Goal: Task Accomplishment & Management: Complete application form

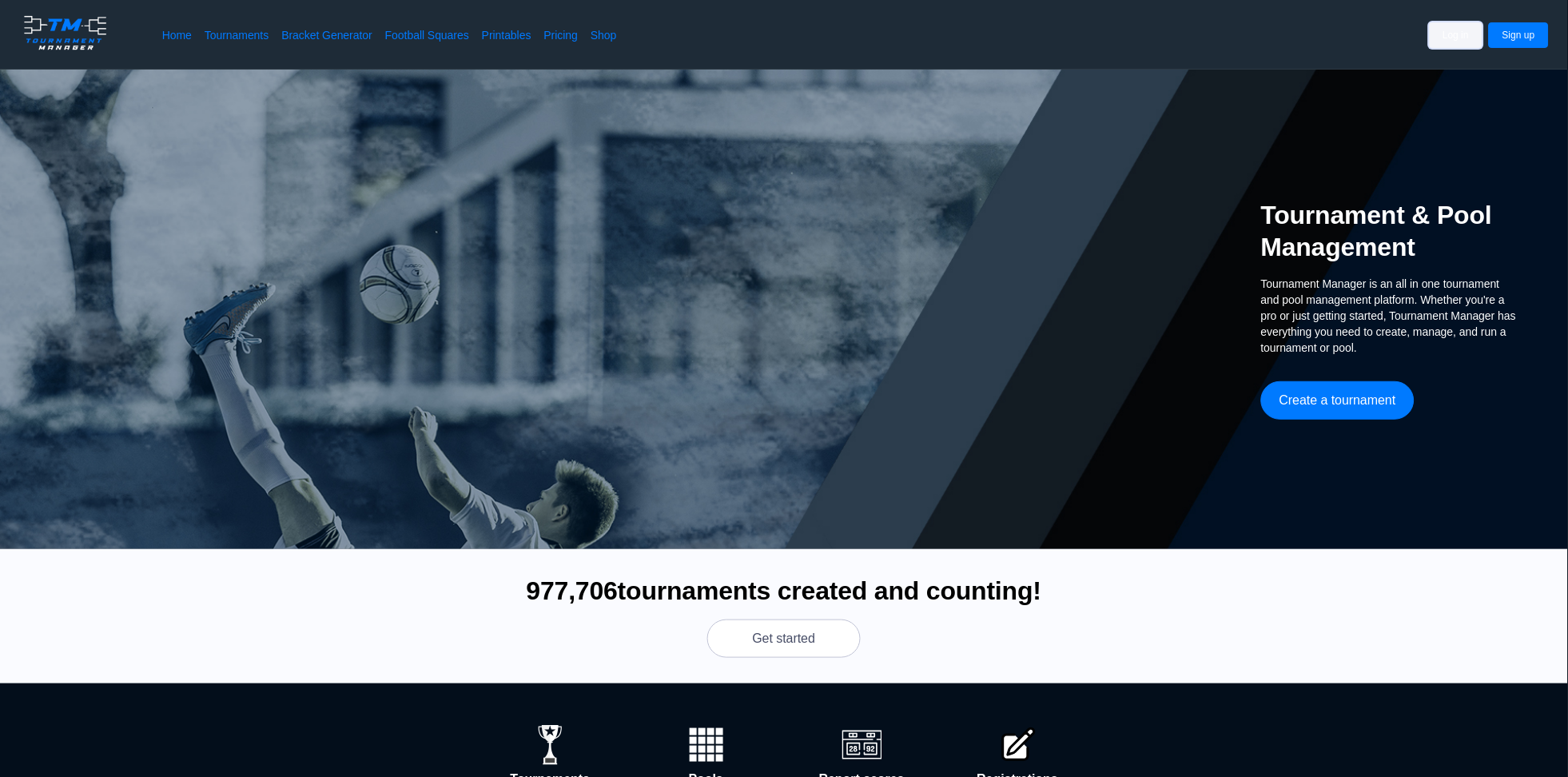
click at [1459, 41] on button "Log in" at bounding box center [1456, 35] width 53 height 26
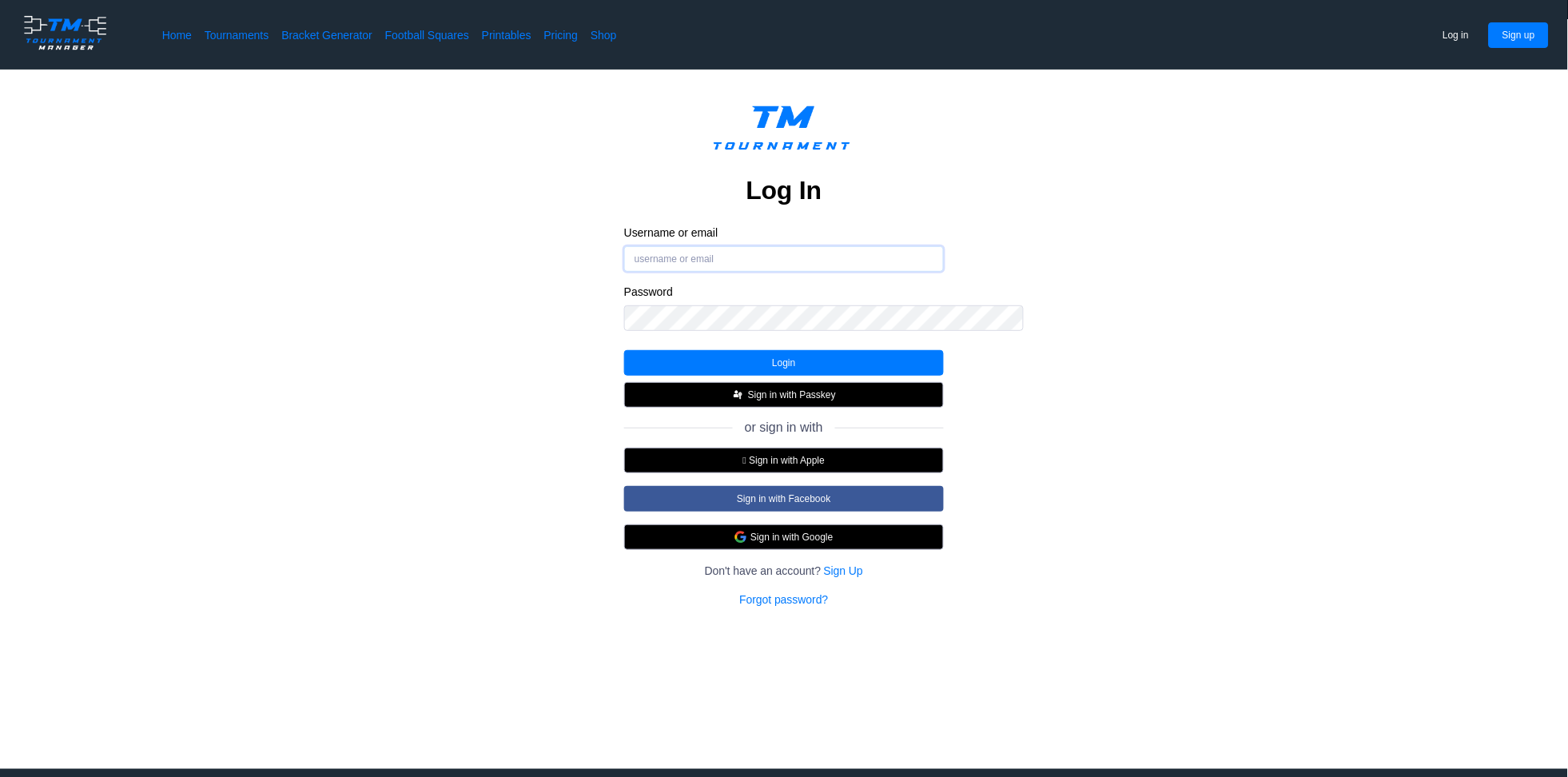
type input "Sara.Johnson"
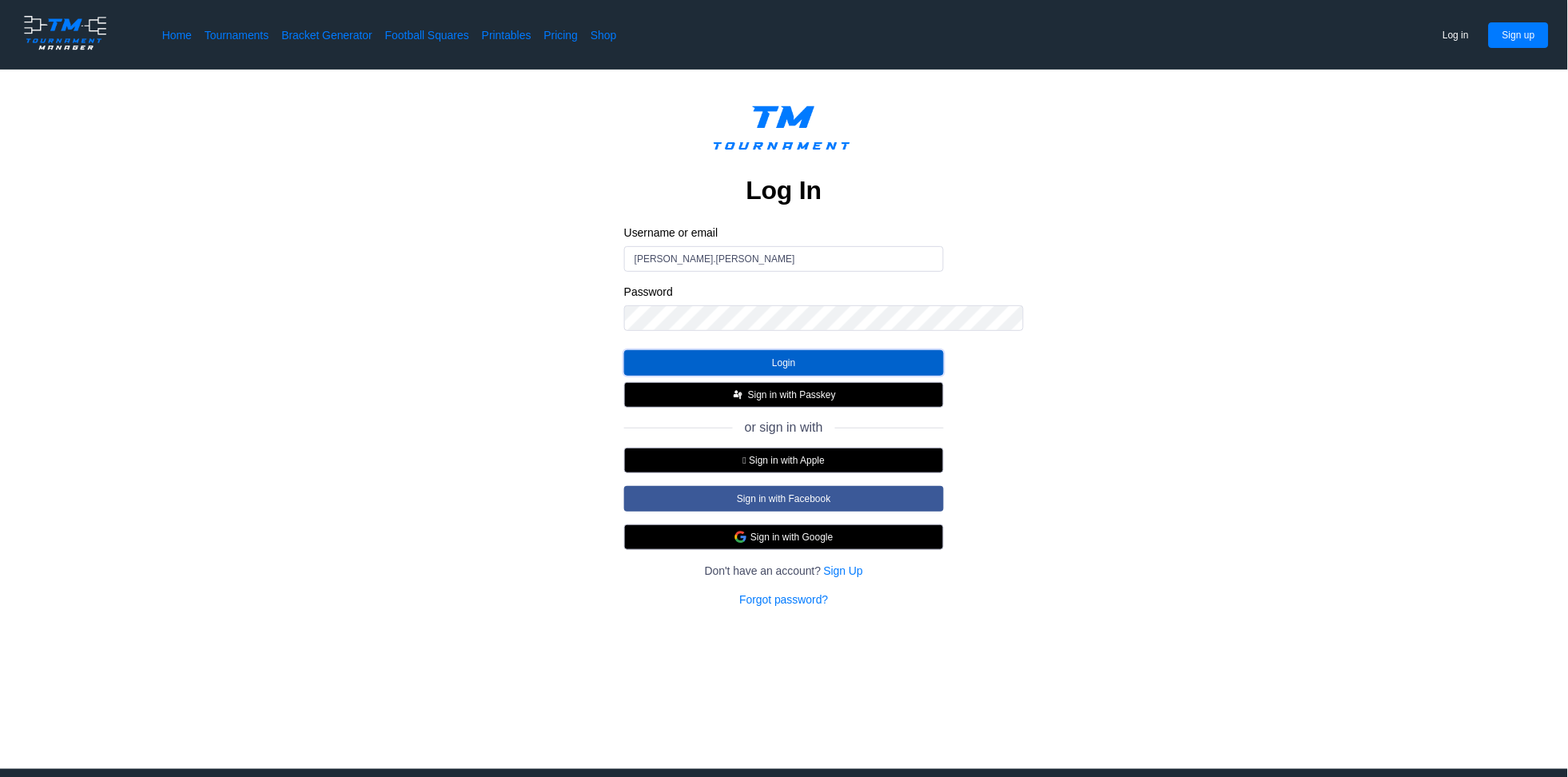
click at [738, 375] on button "Login" at bounding box center [784, 363] width 320 height 26
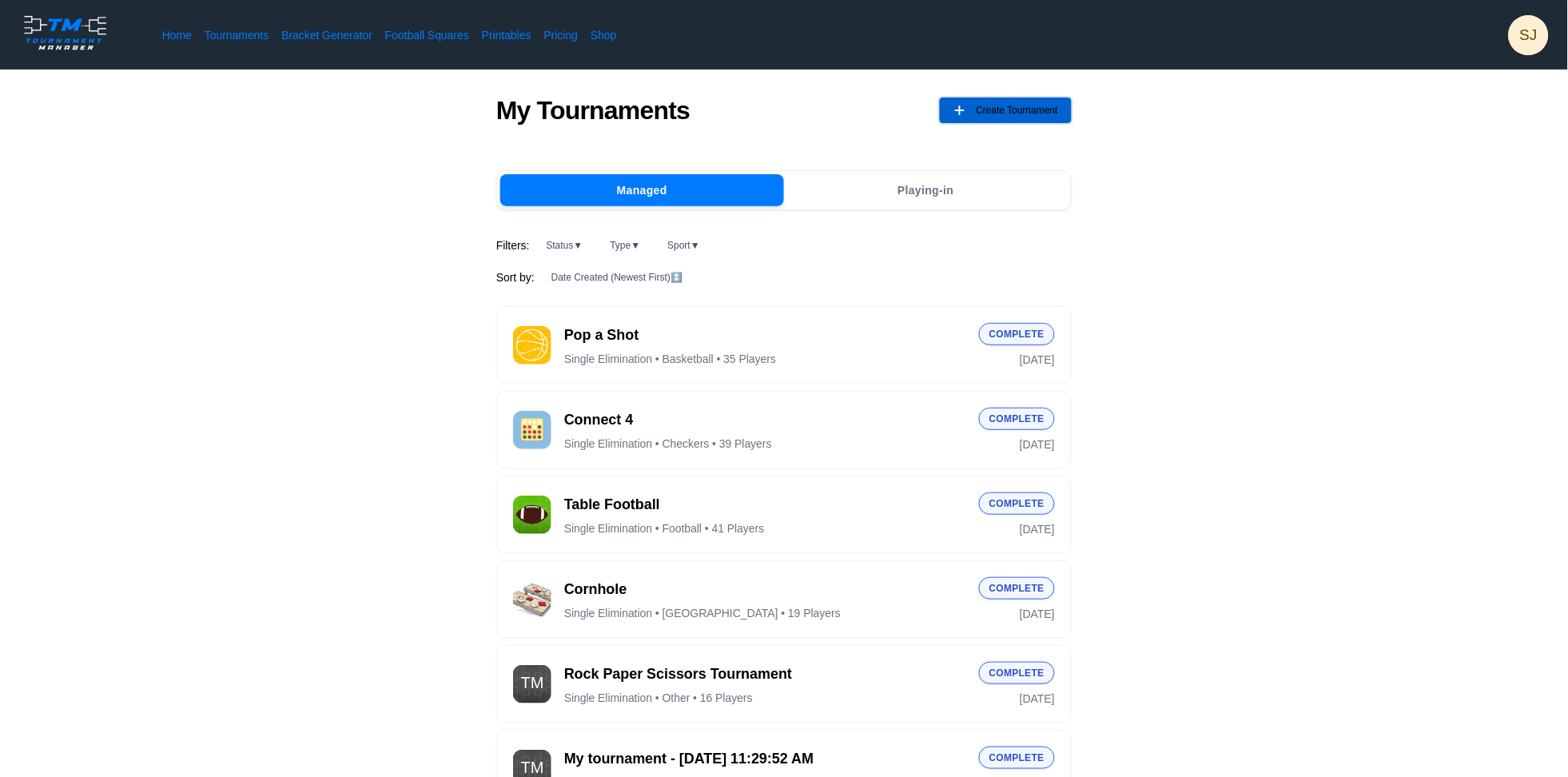
click at [1058, 123] on span "Create Tournament" at bounding box center [1016, 111] width 82 height 26
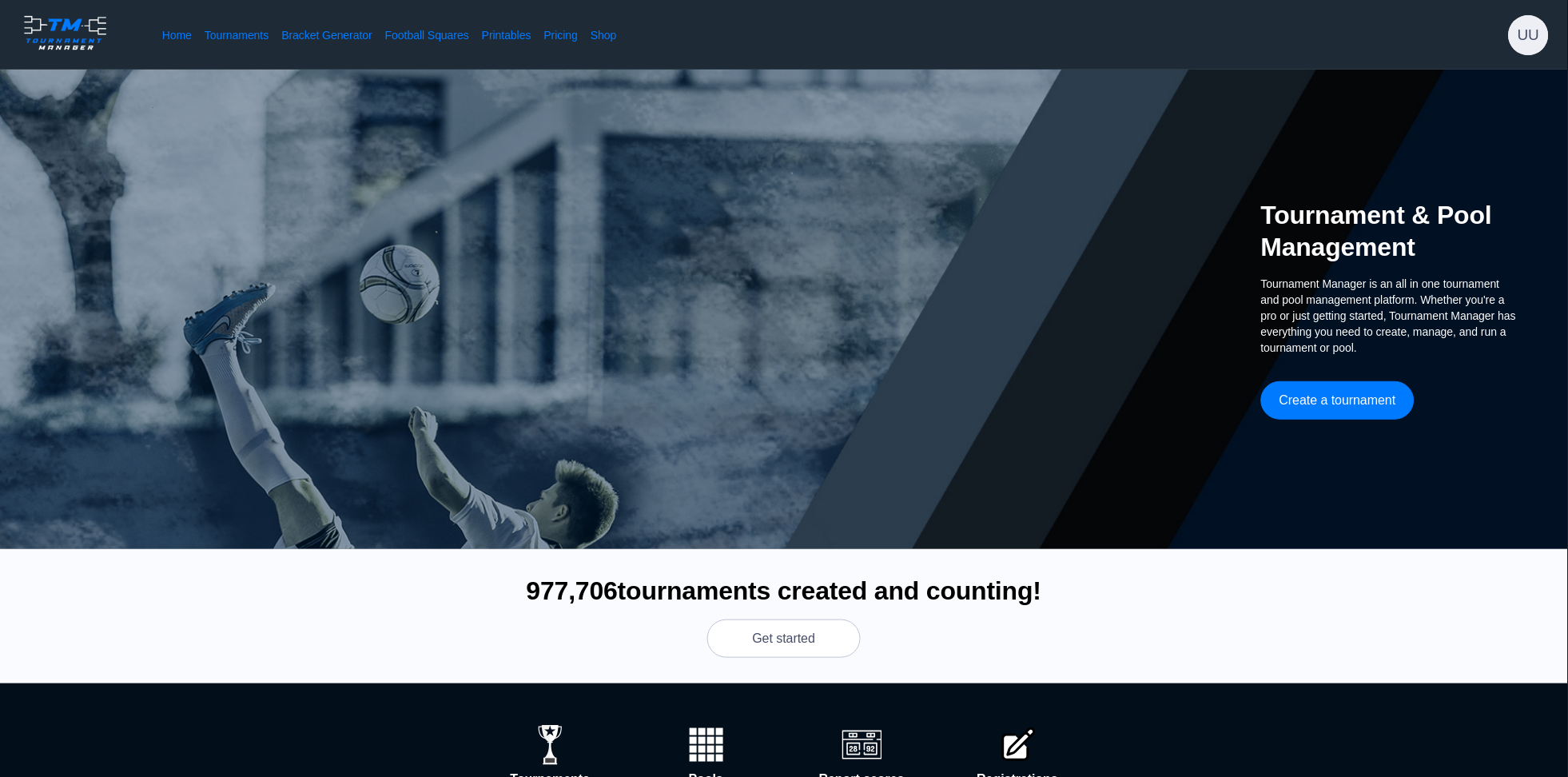
click at [1470, 43] on div "Home Tournaments Bracket Generator Football Squares Printables Pricing Shop UU" at bounding box center [784, 34] width 1568 height 69
click at [1535, 45] on span "SJ" at bounding box center [1527, 34] width 40 height 40
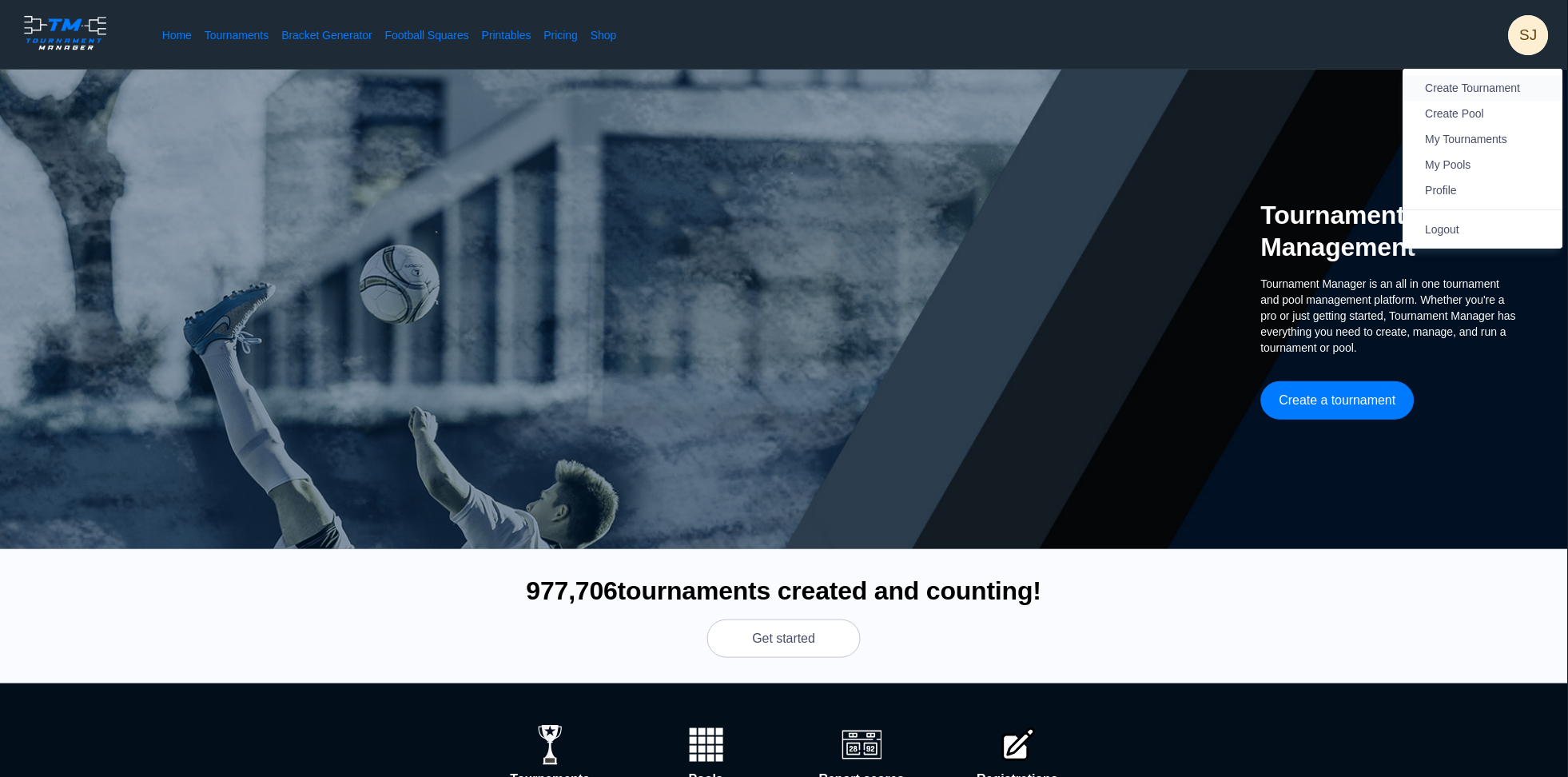
click at [1479, 83] on span "Create Tournament" at bounding box center [1472, 88] width 95 height 13
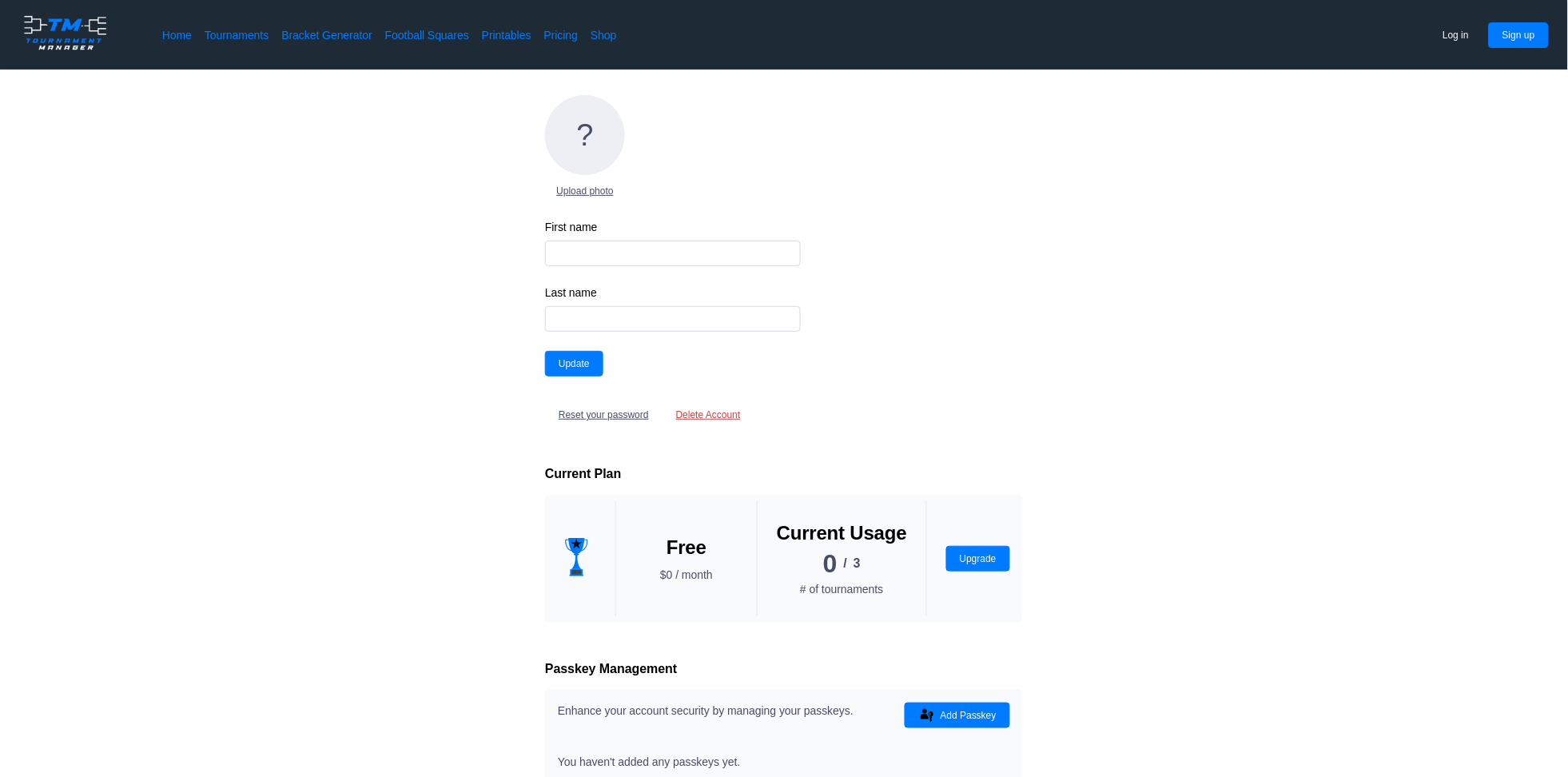
type input "[PERSON_NAME]"
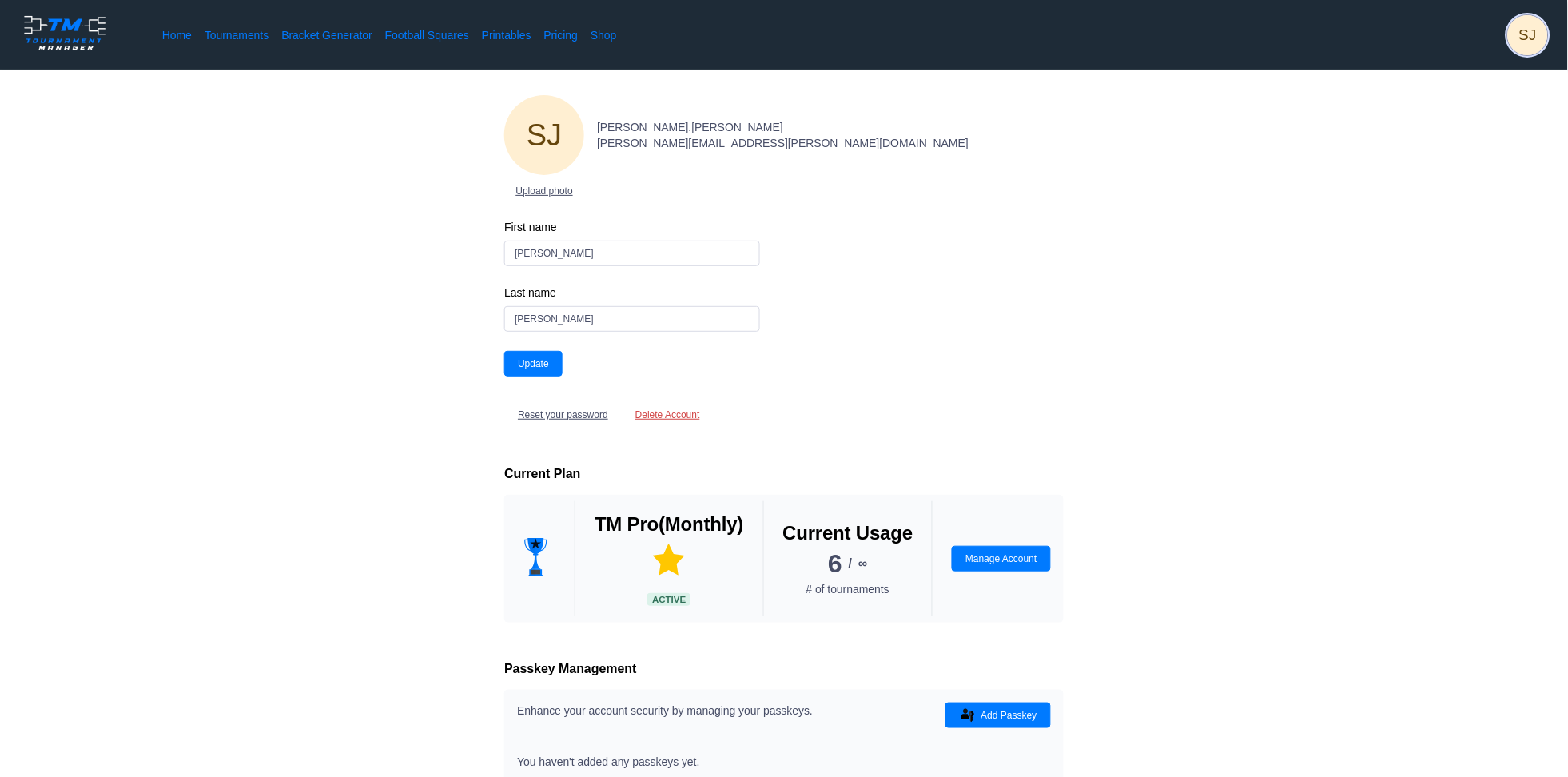
click at [1532, 42] on span "SJ" at bounding box center [1527, 34] width 40 height 40
click at [1482, 139] on span "My Tournaments" at bounding box center [1466, 139] width 82 height 13
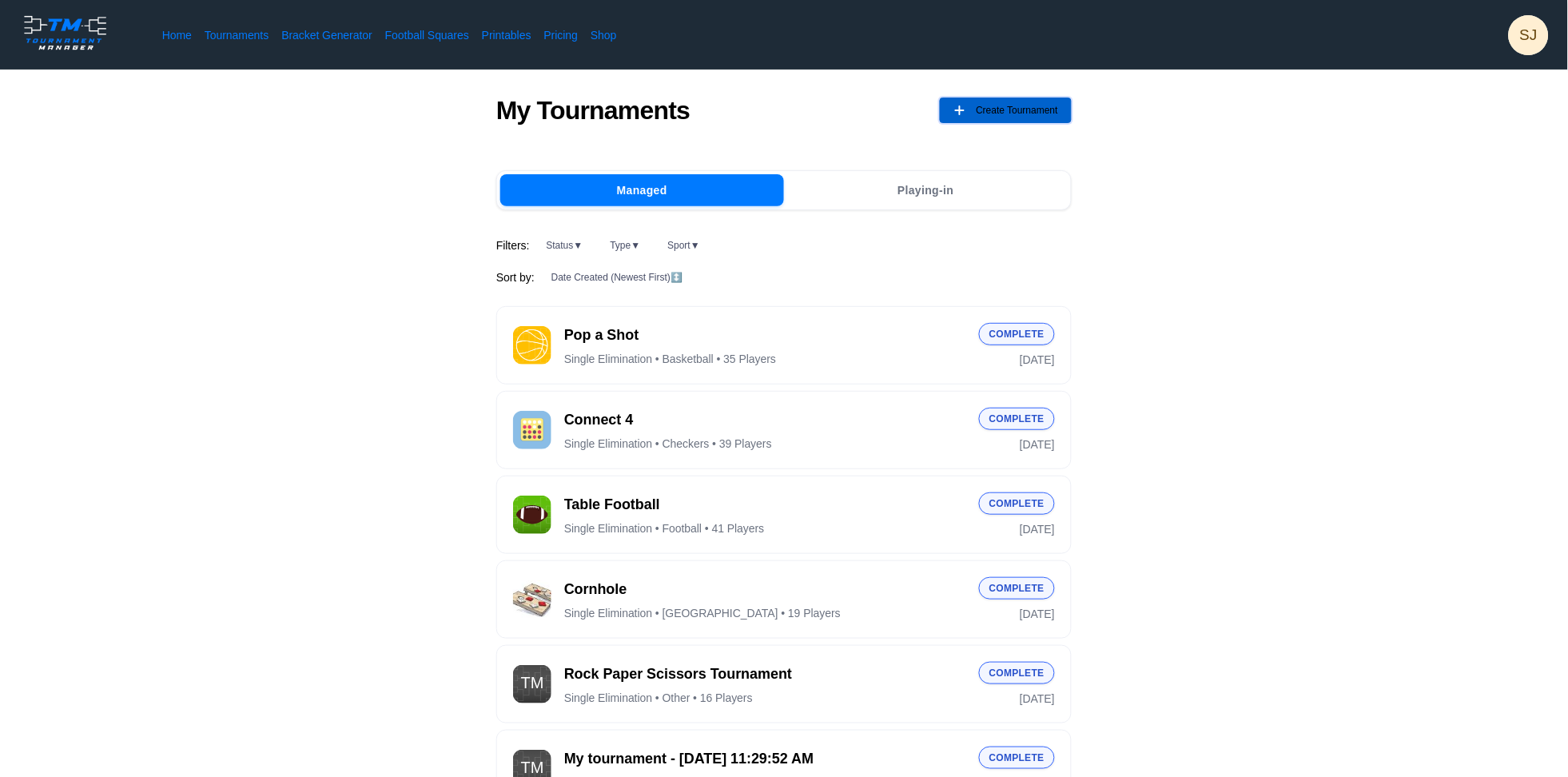
click at [1058, 123] on span "Create Tournament" at bounding box center [1016, 111] width 82 height 26
